Goal: Task Accomplishment & Management: Use online tool/utility

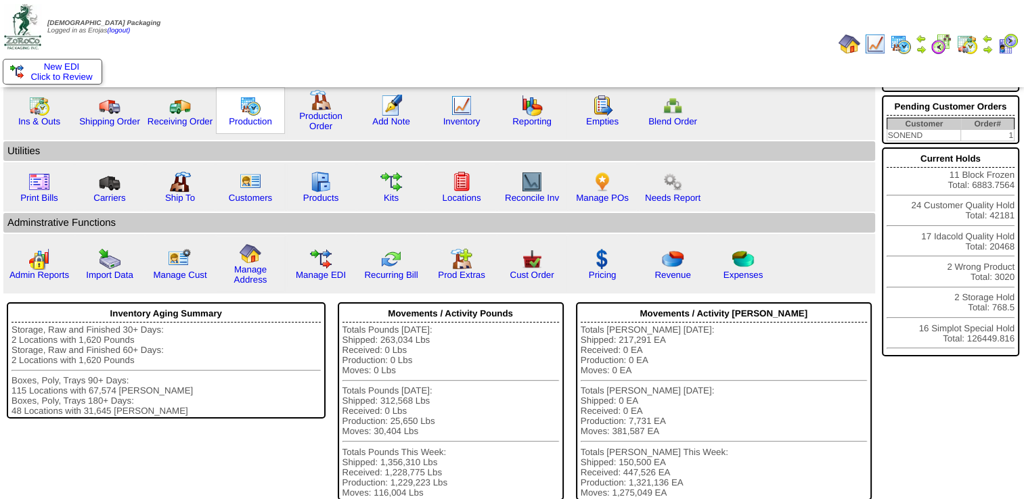
click at [225, 105] on div "Production" at bounding box center [250, 110] width 69 height 47
click at [248, 116] on link "Production" at bounding box center [250, 121] width 43 height 10
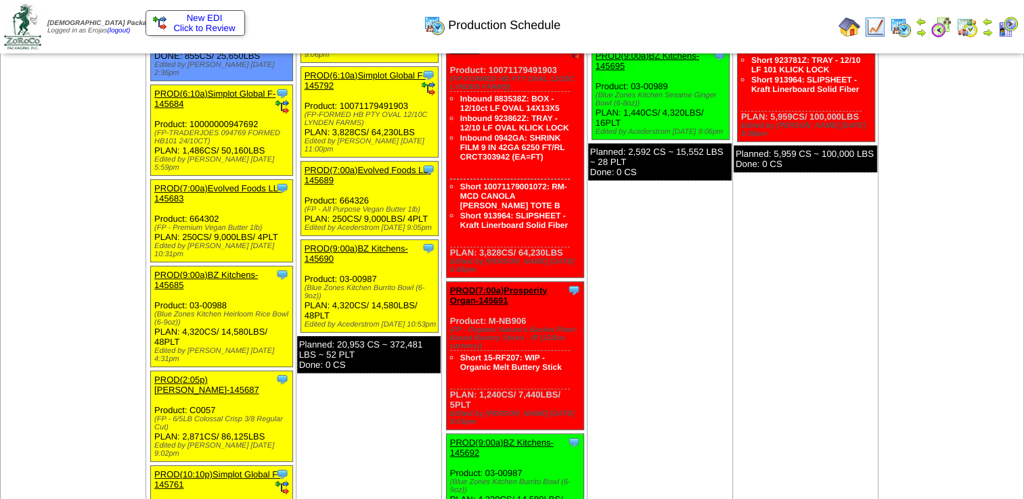
scroll to position [203, 0]
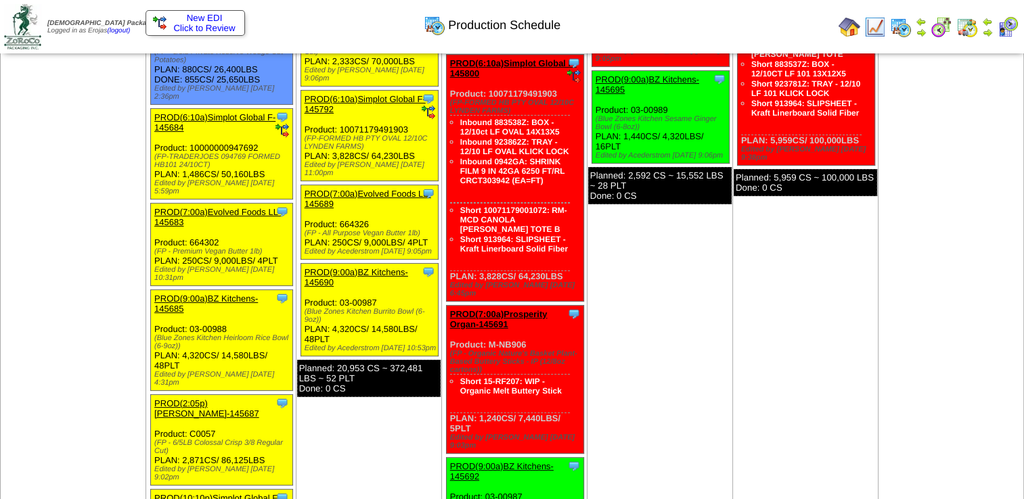
click at [218, 207] on link "PROD(7:00a)Evolved Foods LL-145683" at bounding box center [217, 217] width 127 height 20
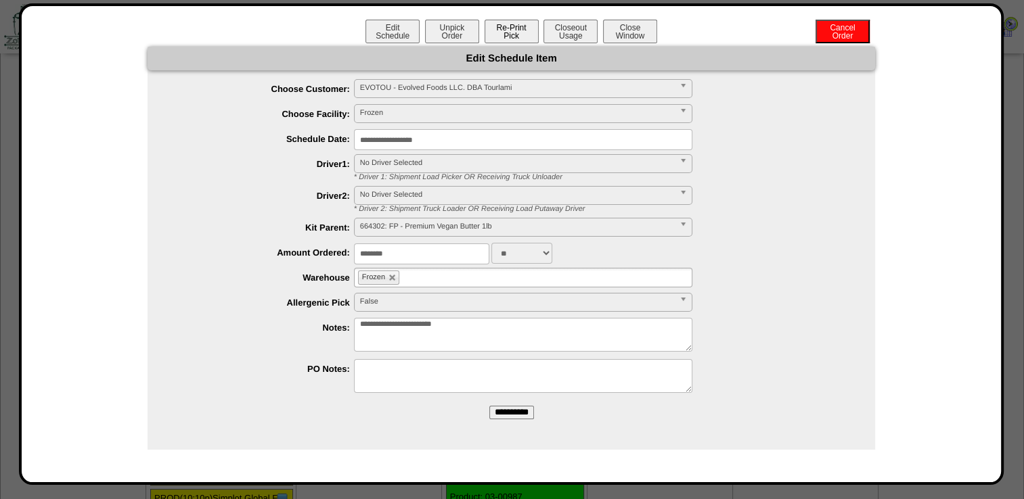
click at [512, 25] on button "Re-Print Pick" at bounding box center [512, 32] width 54 height 24
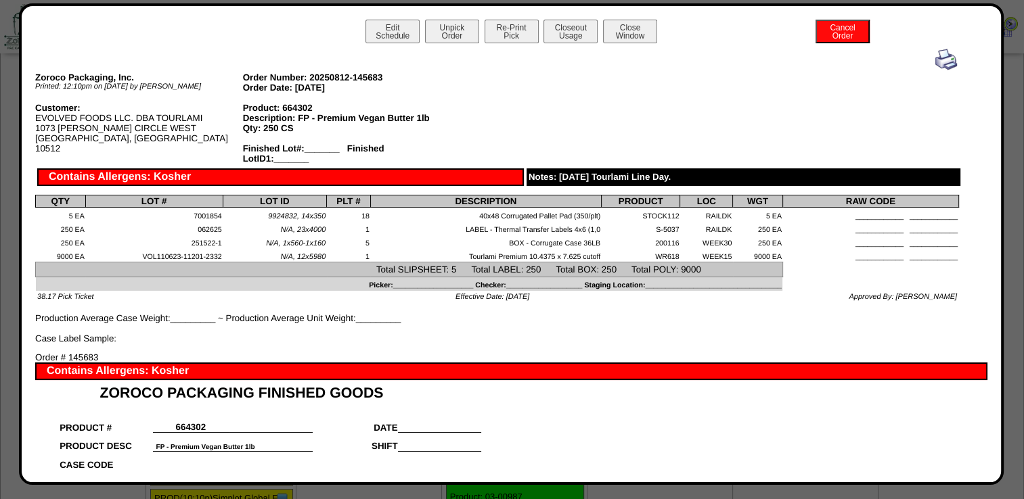
click at [935, 61] on img at bounding box center [946, 60] width 22 height 22
